Goal: Check status: Check status

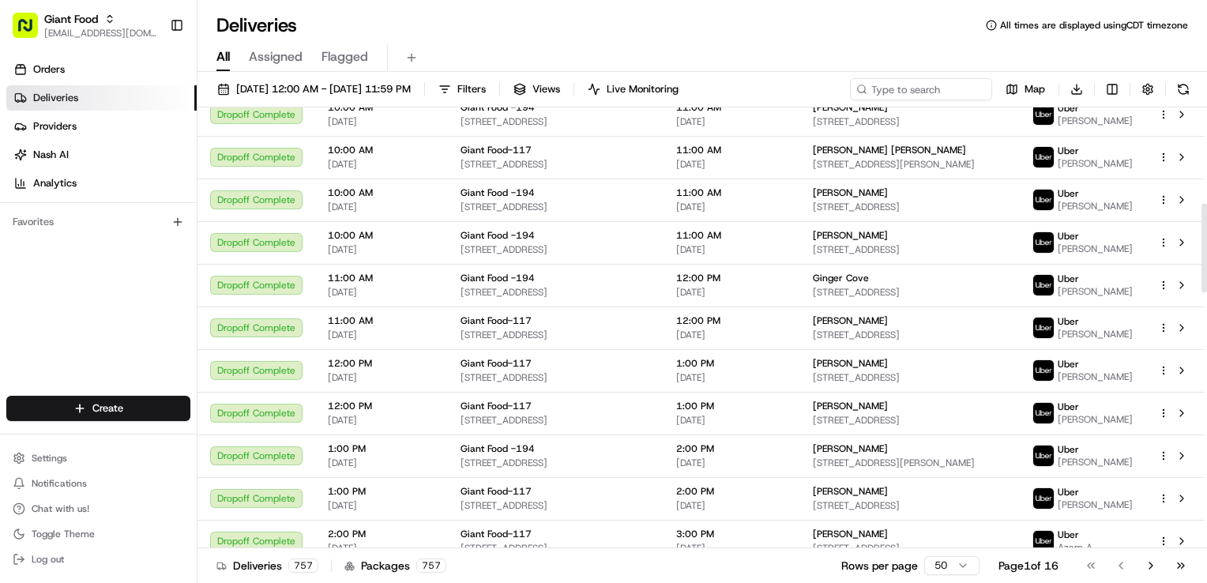
scroll to position [316, 0]
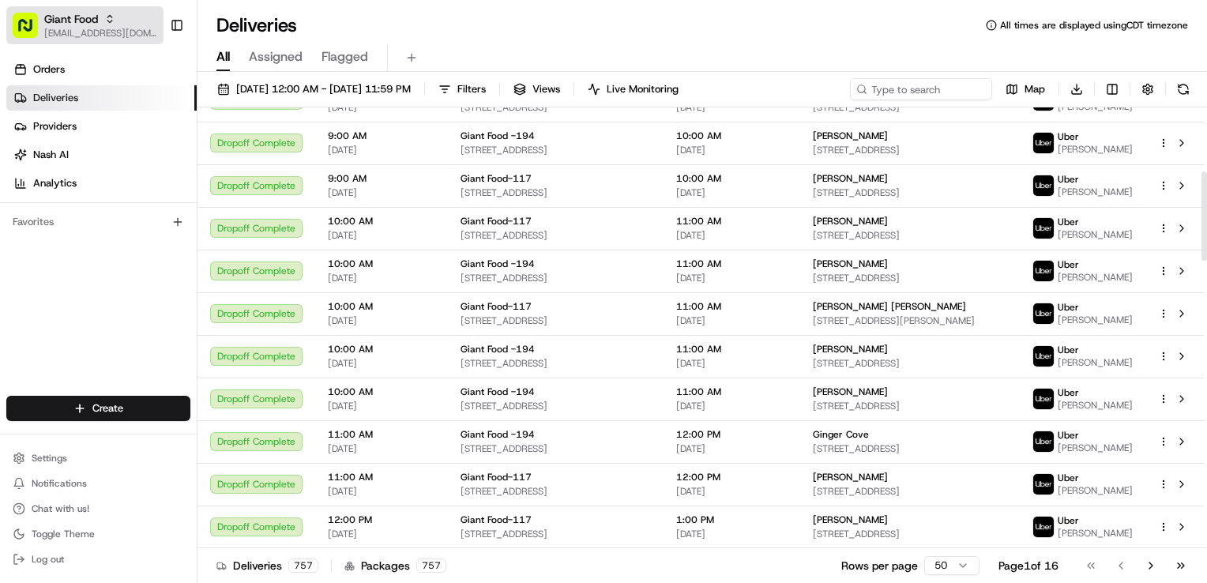
click at [23, 17] on rect "button" at bounding box center [25, 25] width 25 height 25
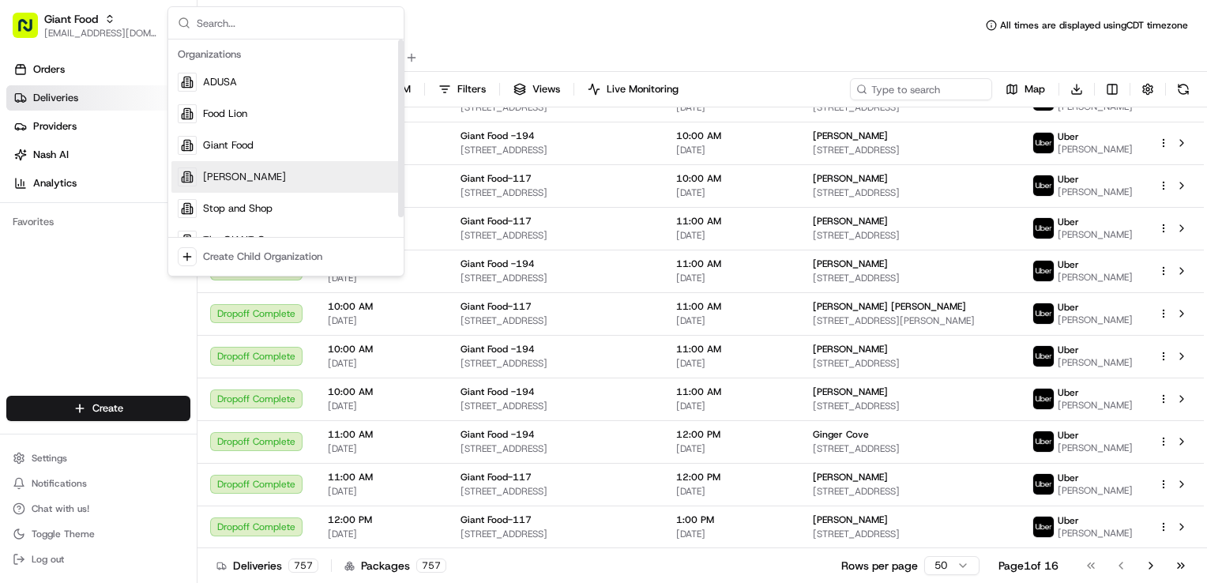
click at [247, 171] on div "[PERSON_NAME]" at bounding box center [285, 177] width 229 height 32
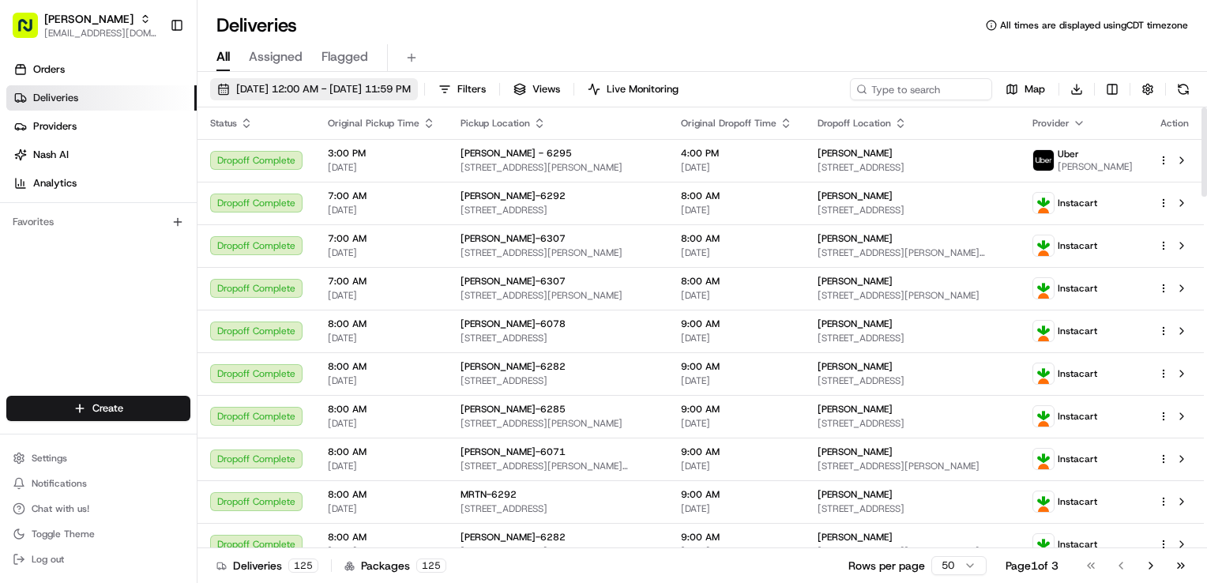
click at [411, 90] on span "[DATE] 12:00 AM - [DATE] 11:59 PM" at bounding box center [323, 89] width 175 height 14
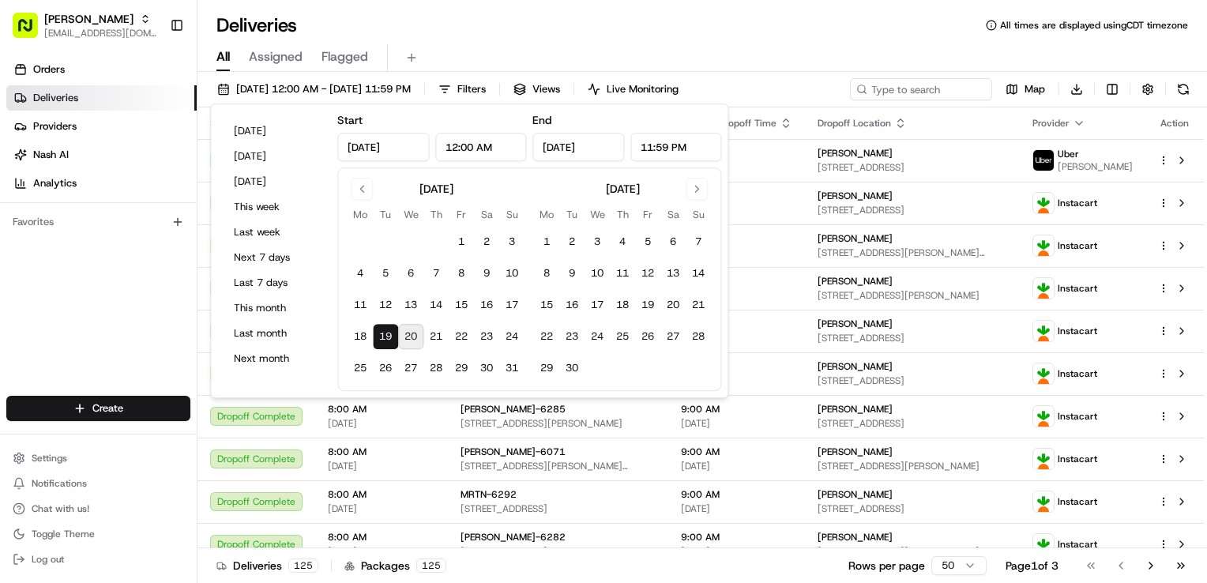
click at [408, 344] on button "20" at bounding box center [410, 336] width 25 height 25
type input "[DATE]"
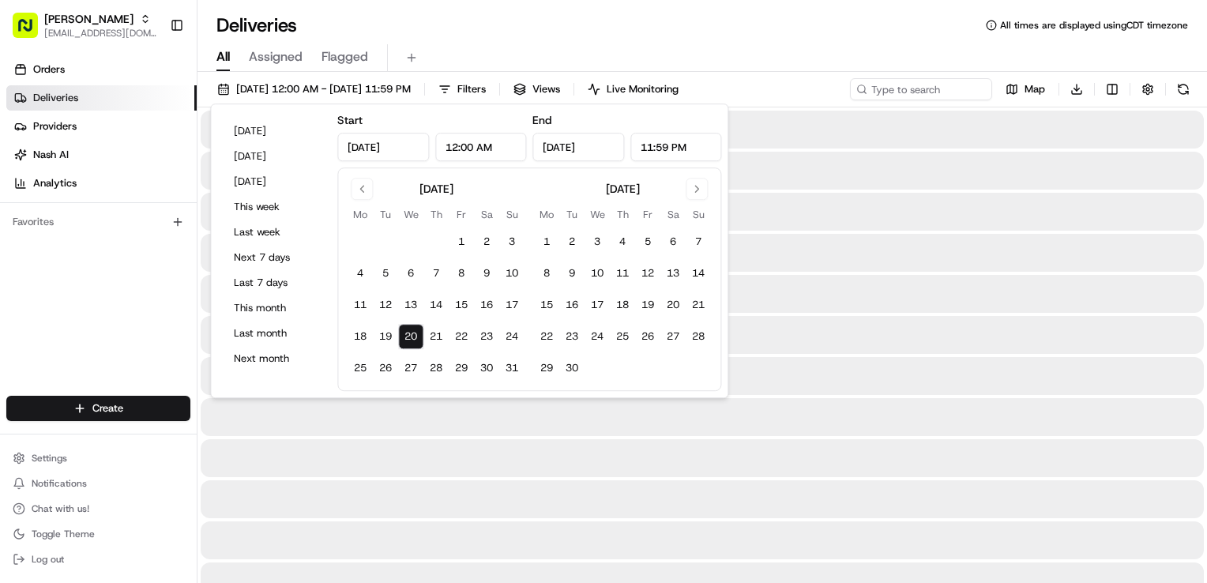
click at [869, 17] on div "Deliveries All times are displayed using CDT timezone" at bounding box center [701, 25] width 1009 height 25
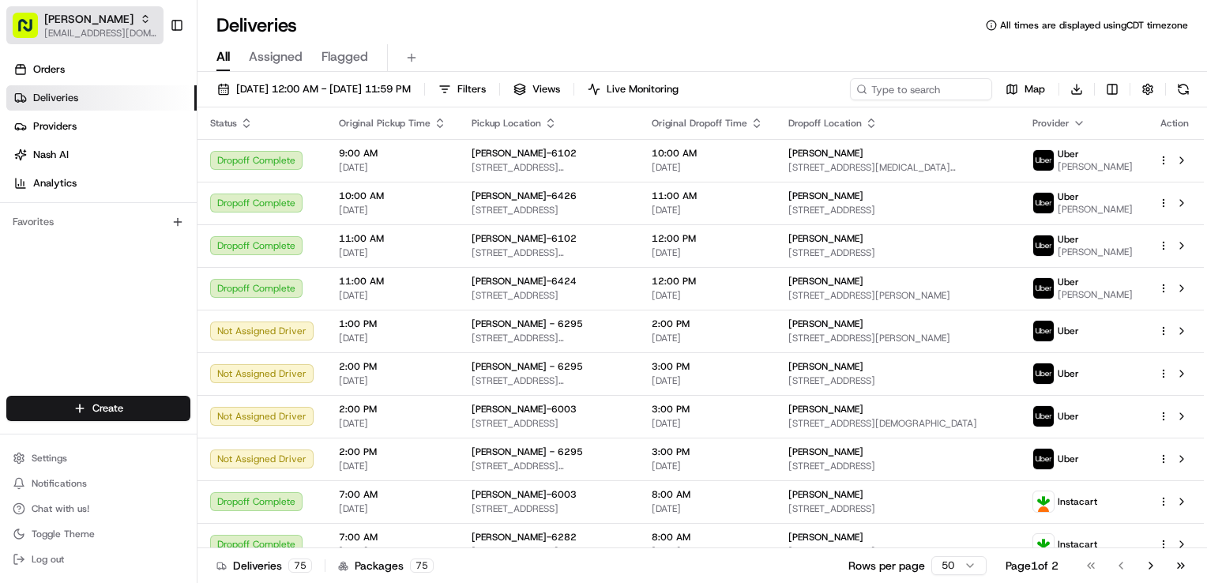
click at [112, 36] on span "[EMAIL_ADDRESS][DOMAIN_NAME]" at bounding box center [100, 33] width 113 height 13
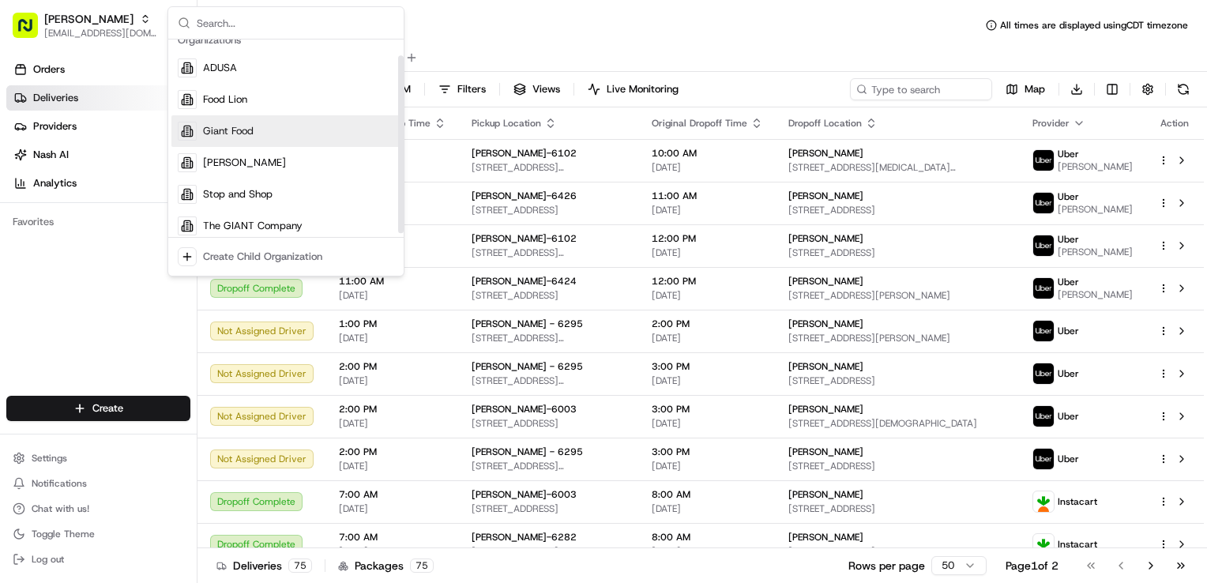
scroll to position [22, 0]
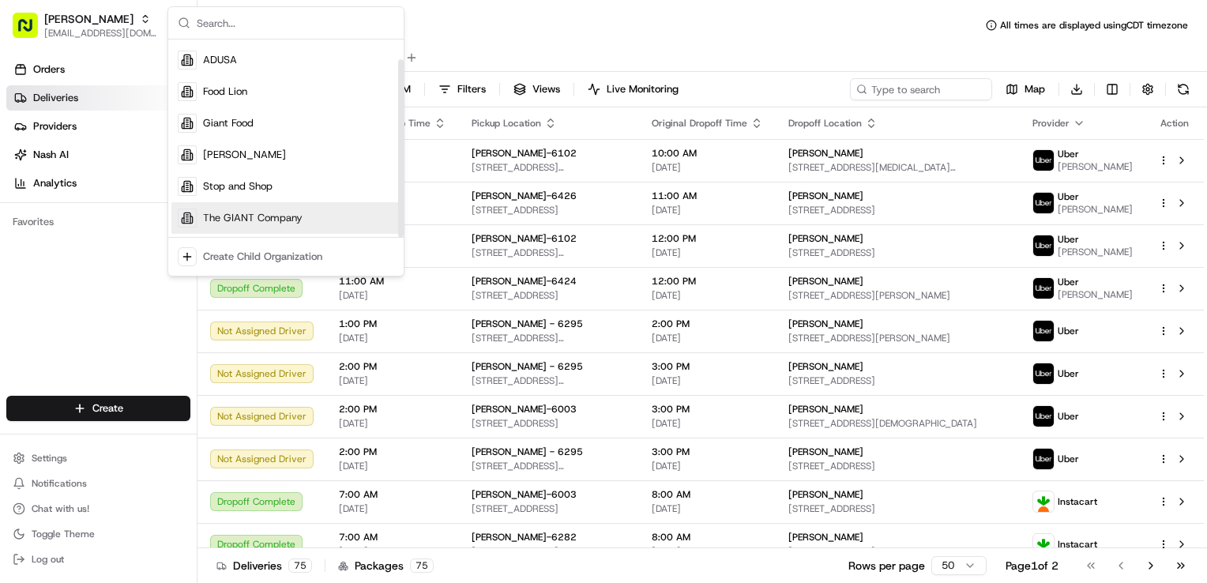
click at [232, 220] on span "The GIANT Company" at bounding box center [253, 218] width 100 height 14
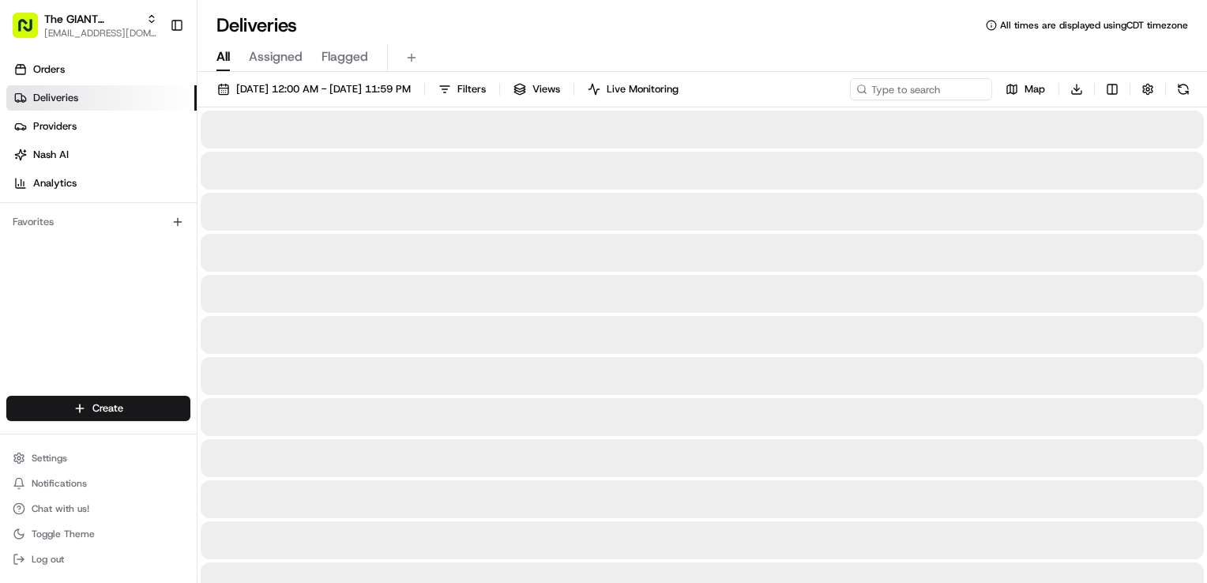
click at [834, 50] on div "All Assigned Flagged" at bounding box center [701, 58] width 1009 height 28
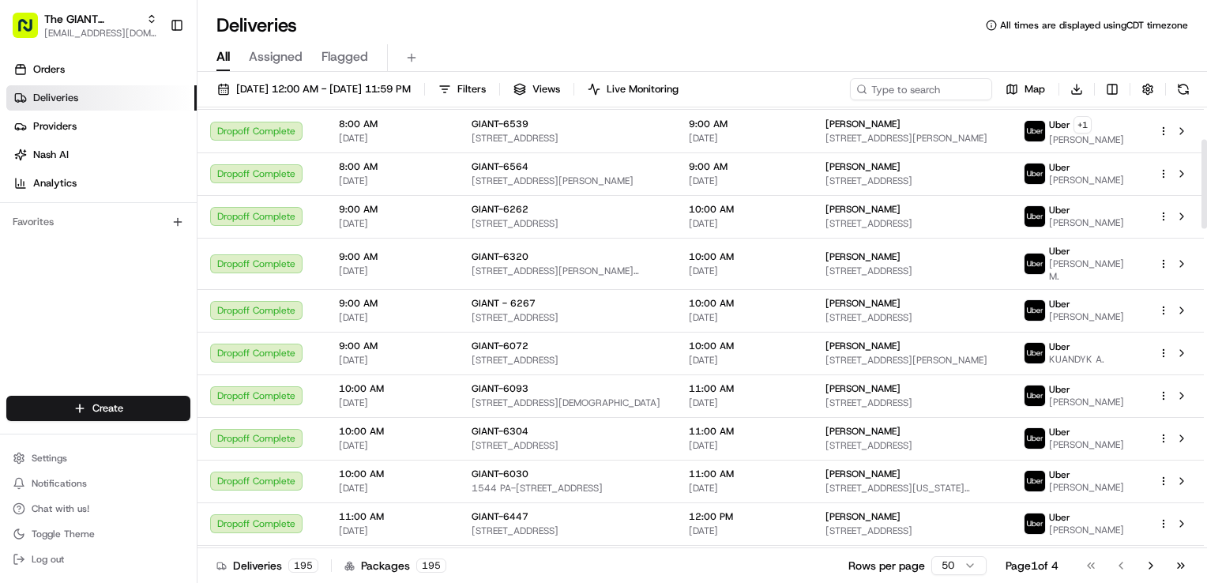
scroll to position [0, 0]
